Goal: Task Accomplishment & Management: Use online tool/utility

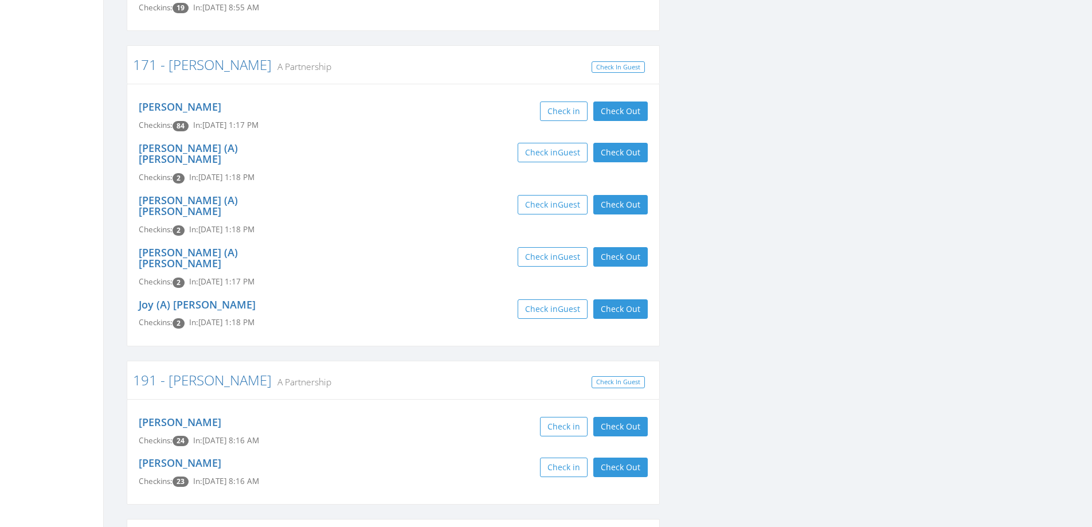
scroll to position [860, 0]
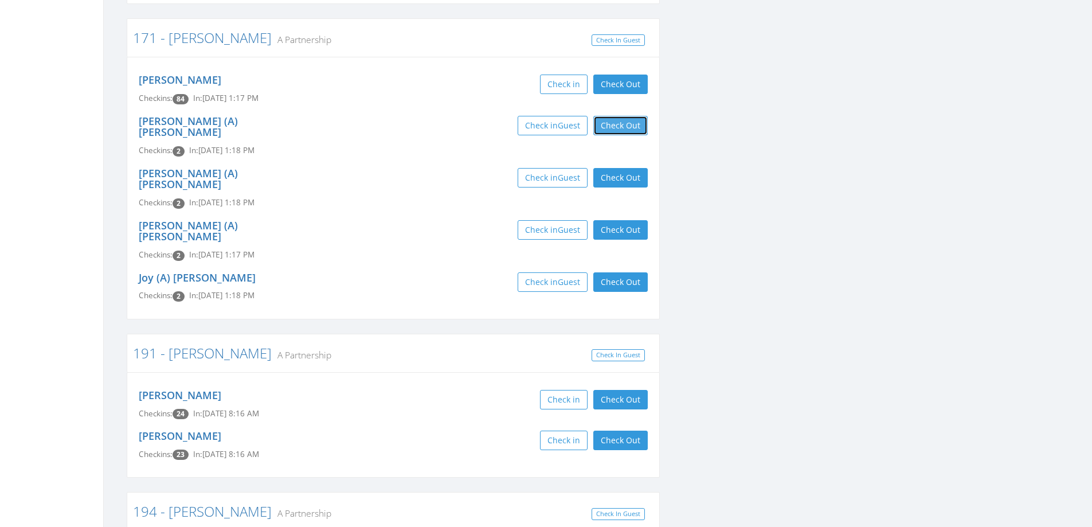
click at [636, 116] on button "Check Out" at bounding box center [620, 125] width 54 height 19
click at [632, 168] on button "Check Out" at bounding box center [620, 177] width 54 height 19
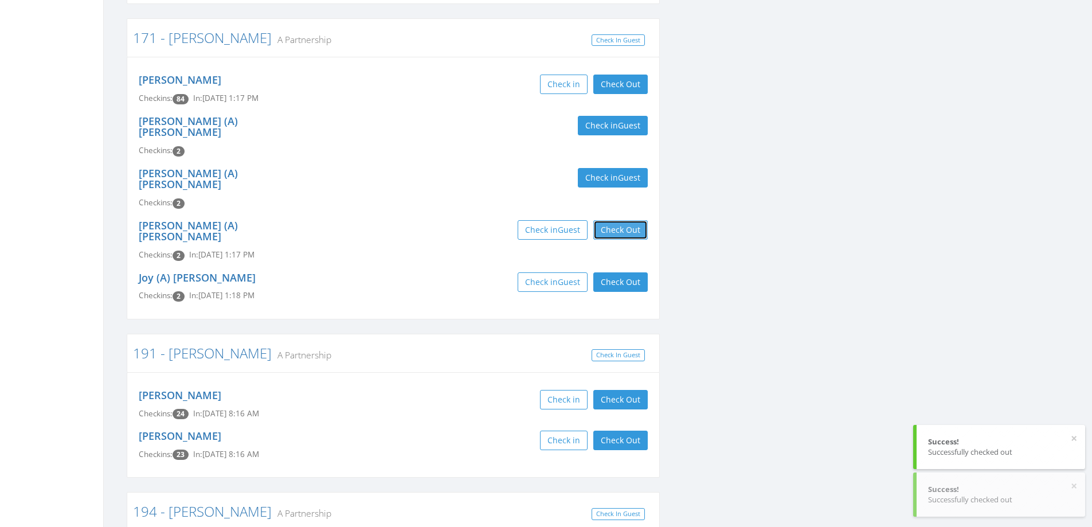
click at [629, 220] on button "Check Out" at bounding box center [620, 229] width 54 height 19
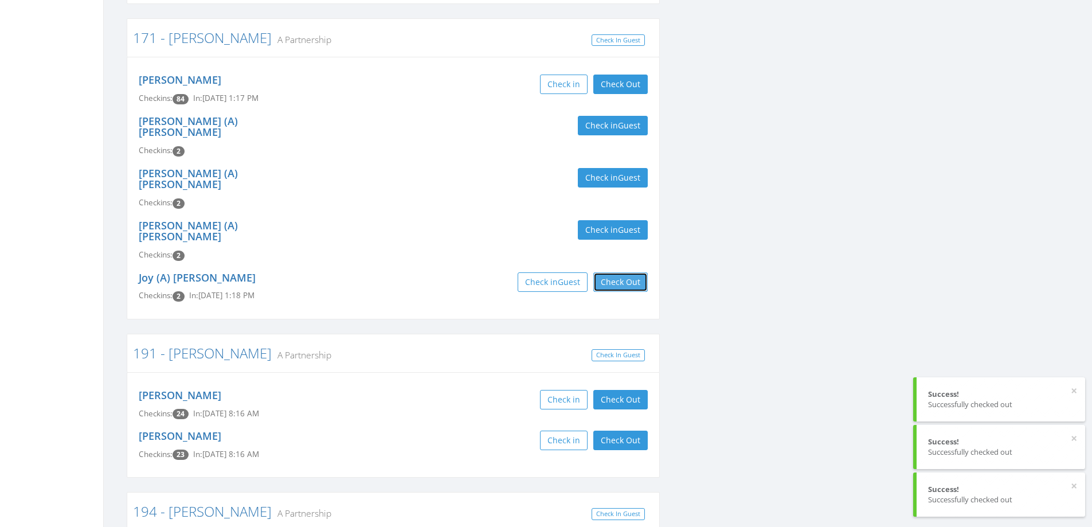
click at [631, 272] on button "Check Out" at bounding box center [620, 281] width 54 height 19
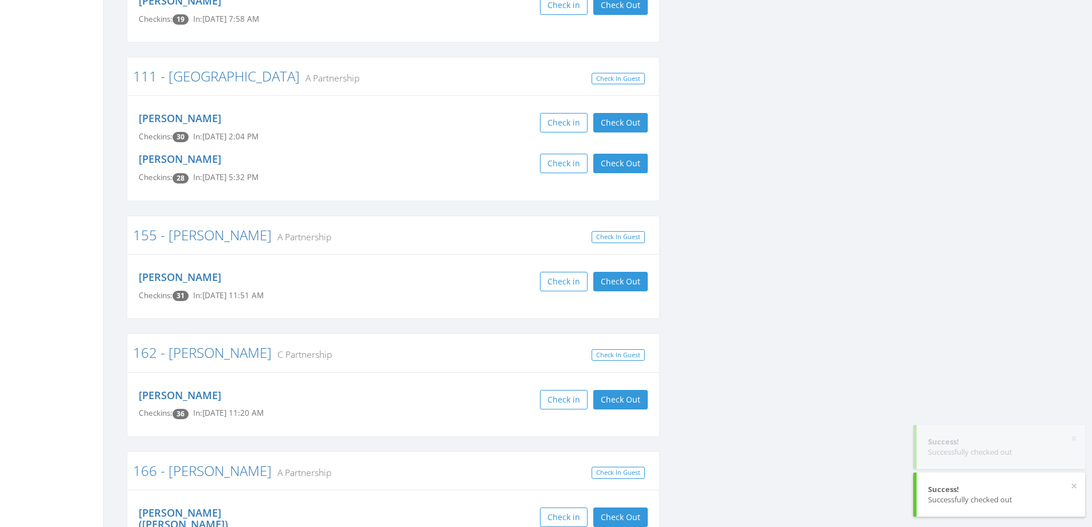
scroll to position [0, 0]
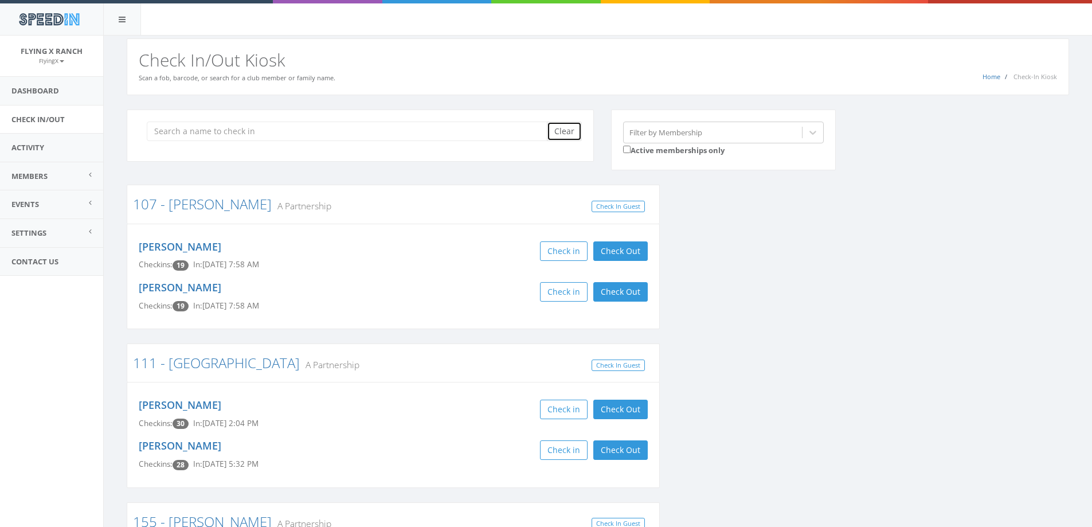
click at [558, 132] on button "Clear" at bounding box center [564, 131] width 35 height 19
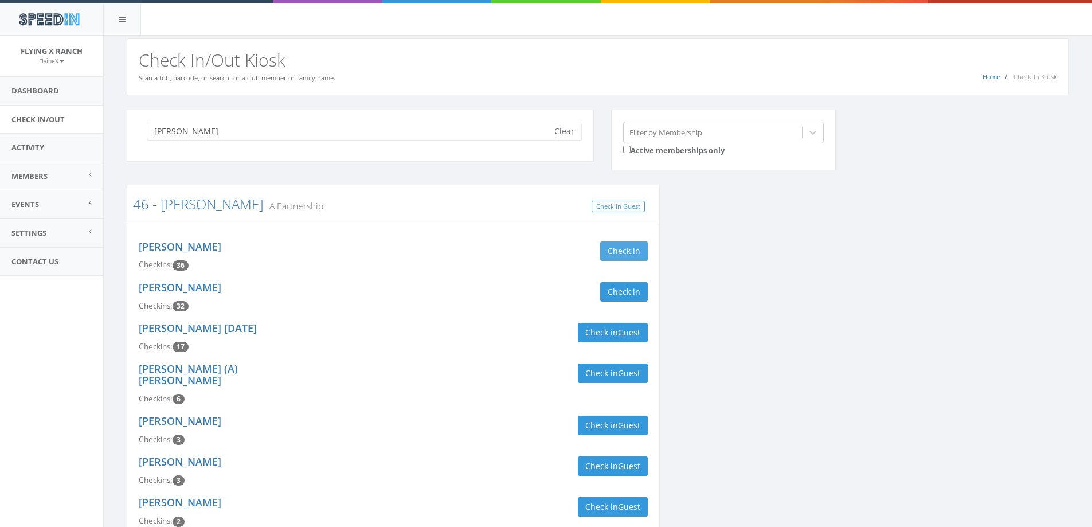
type input "FOSTER"
click at [621, 251] on button "Check in" at bounding box center [624, 250] width 48 height 19
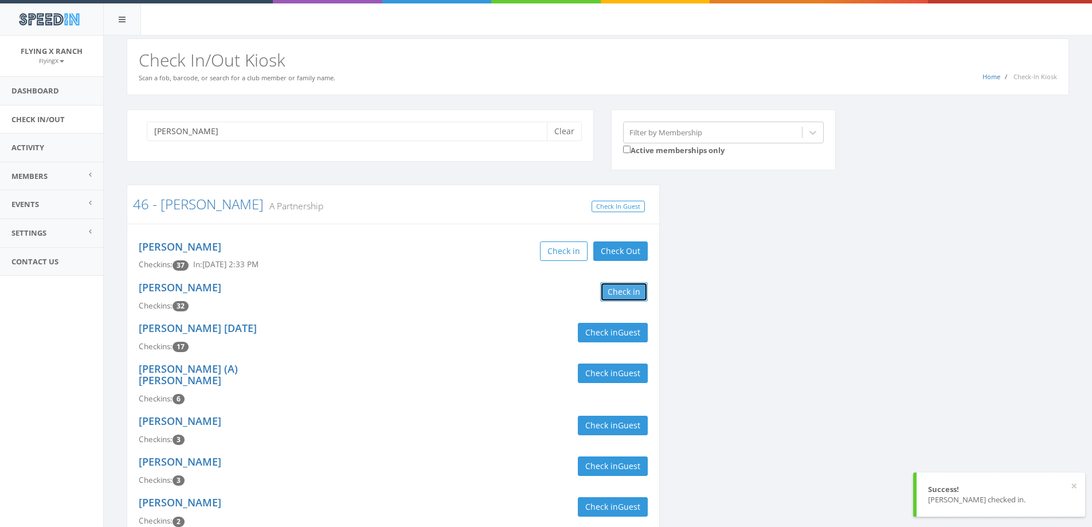
click at [621, 292] on button "Check in" at bounding box center [624, 291] width 48 height 19
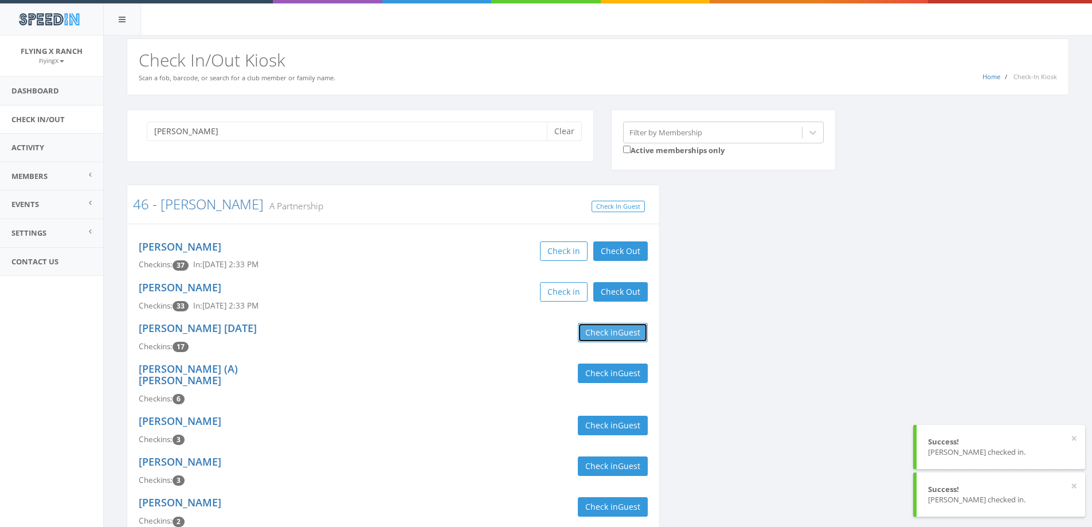
click at [615, 333] on button "Check in Guest" at bounding box center [613, 332] width 70 height 19
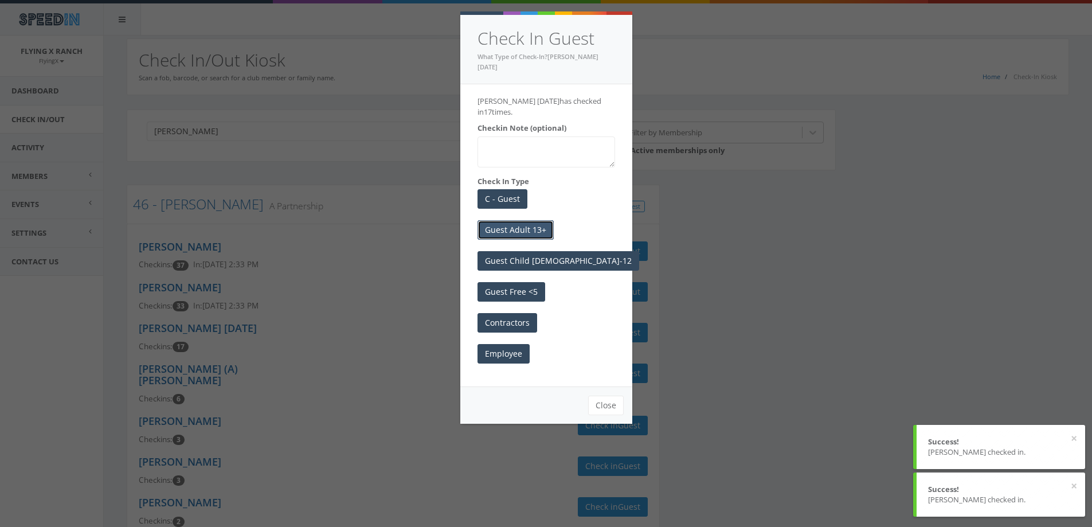
click at [498, 222] on button "Guest Adult 13+" at bounding box center [516, 229] width 76 height 19
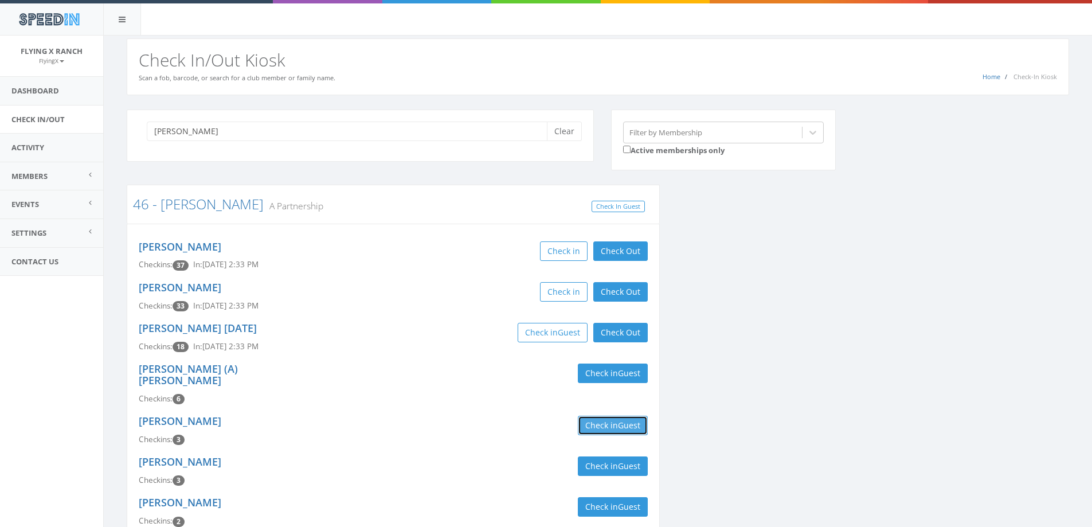
click at [640, 420] on span "Guest" at bounding box center [629, 425] width 22 height 11
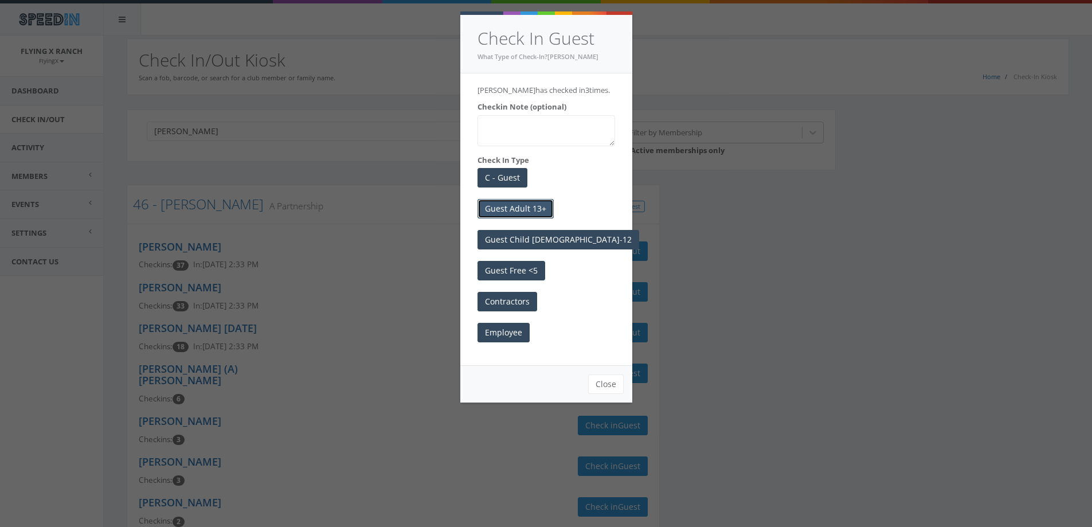
click at [525, 205] on button "Guest Adult 13+" at bounding box center [516, 208] width 76 height 19
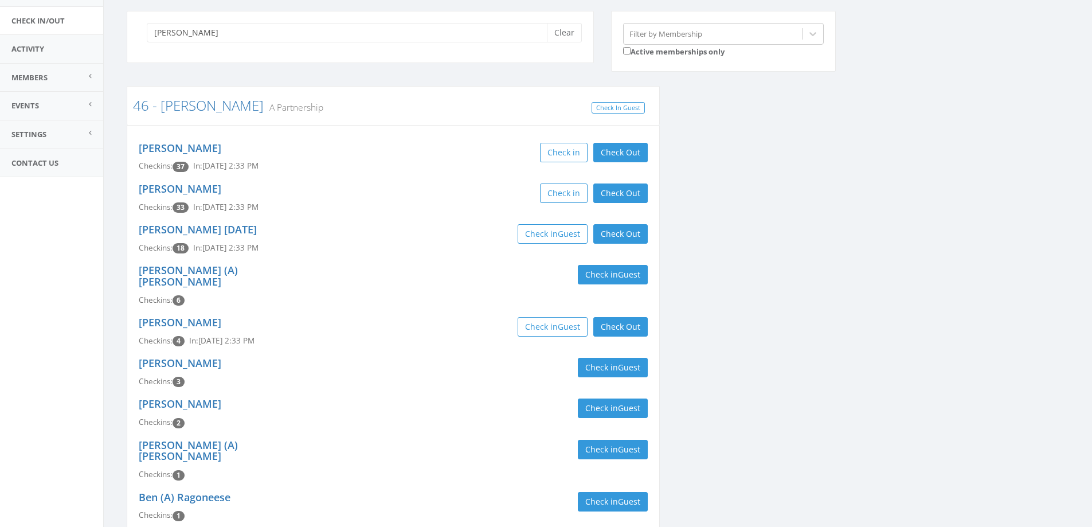
scroll to position [97, 0]
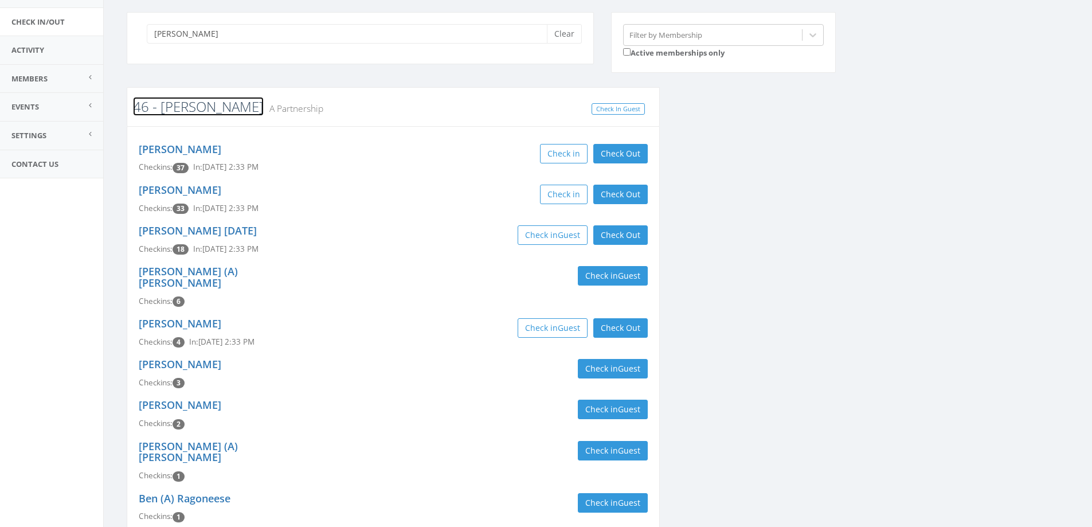
click at [182, 110] on link "46 - [PERSON_NAME]" at bounding box center [198, 106] width 131 height 19
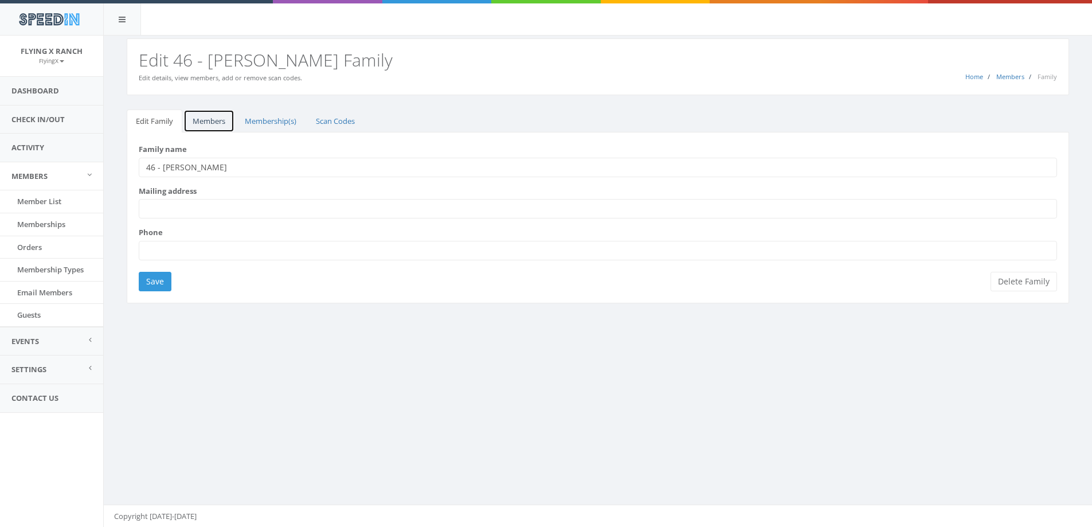
click at [218, 122] on link "Members" at bounding box center [208, 122] width 51 height 24
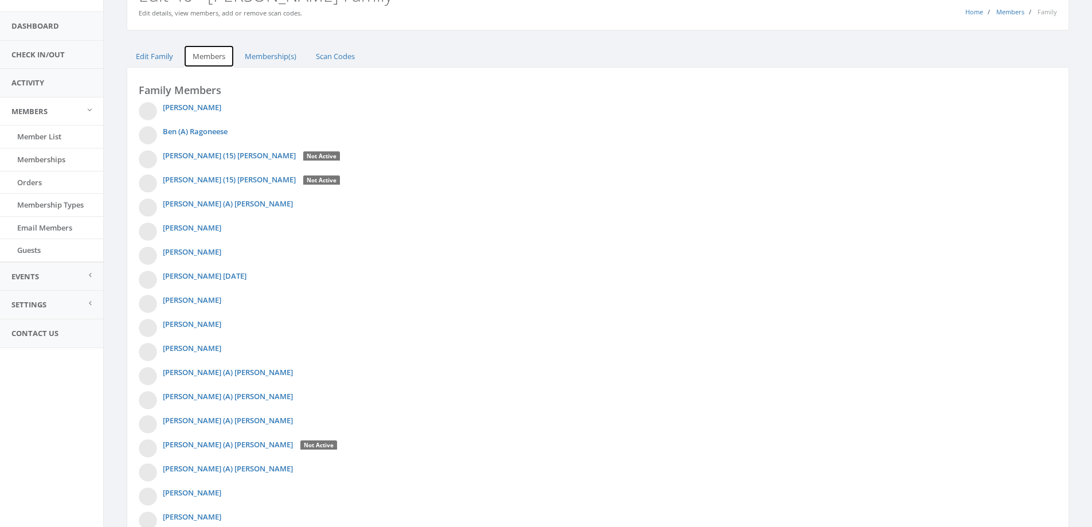
scroll to position [142, 0]
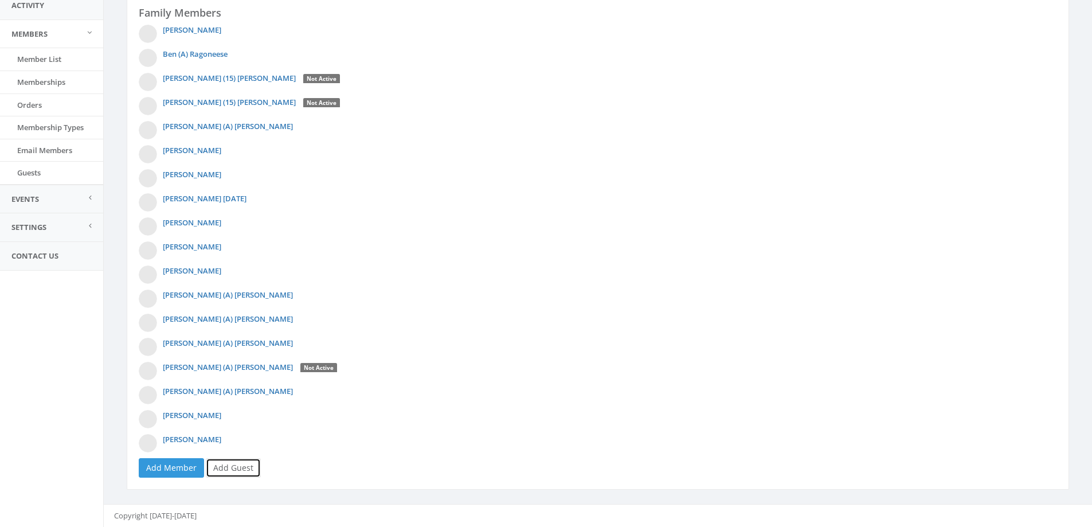
click at [247, 467] on link "Add Guest" at bounding box center [233, 467] width 55 height 19
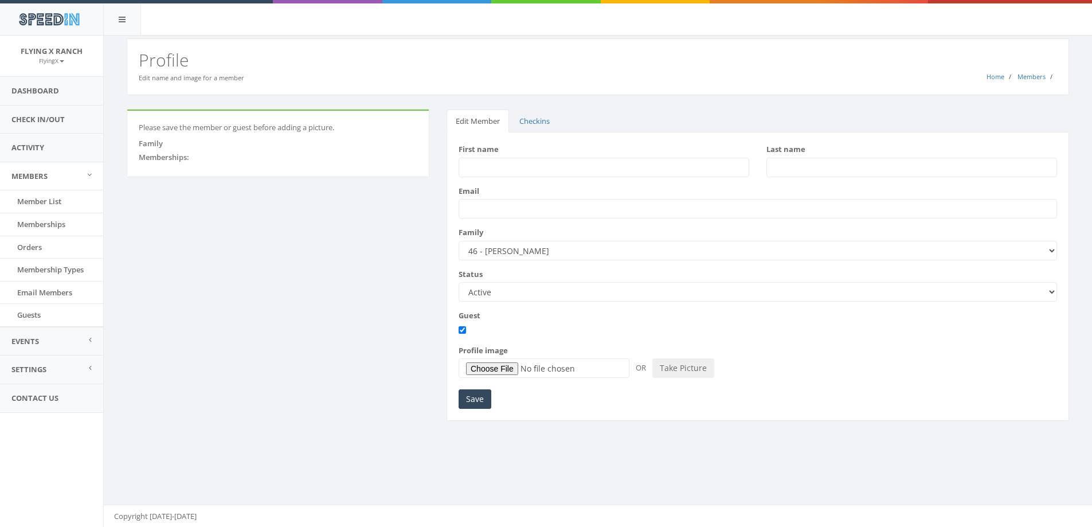
click at [516, 170] on input "First name" at bounding box center [604, 167] width 291 height 19
type input "Olivia"
type input "Jun"
click at [474, 392] on input "Save" at bounding box center [475, 398] width 33 height 19
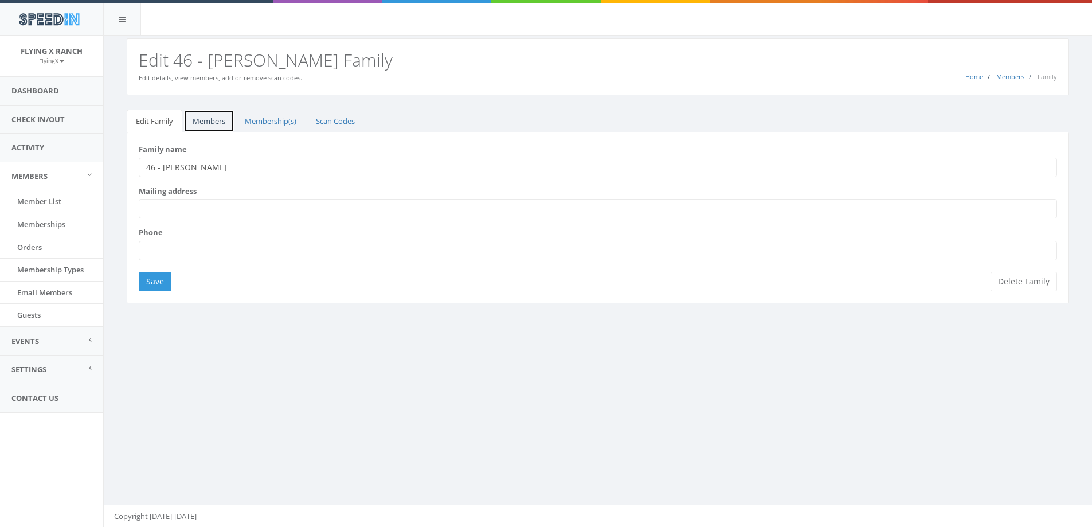
click at [213, 125] on link "Members" at bounding box center [208, 122] width 51 height 24
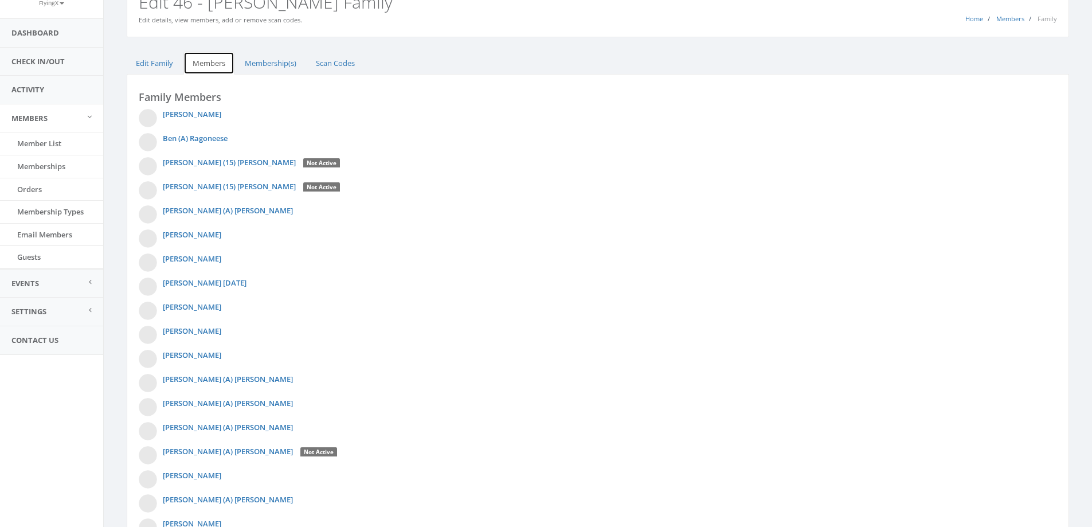
scroll to position [166, 0]
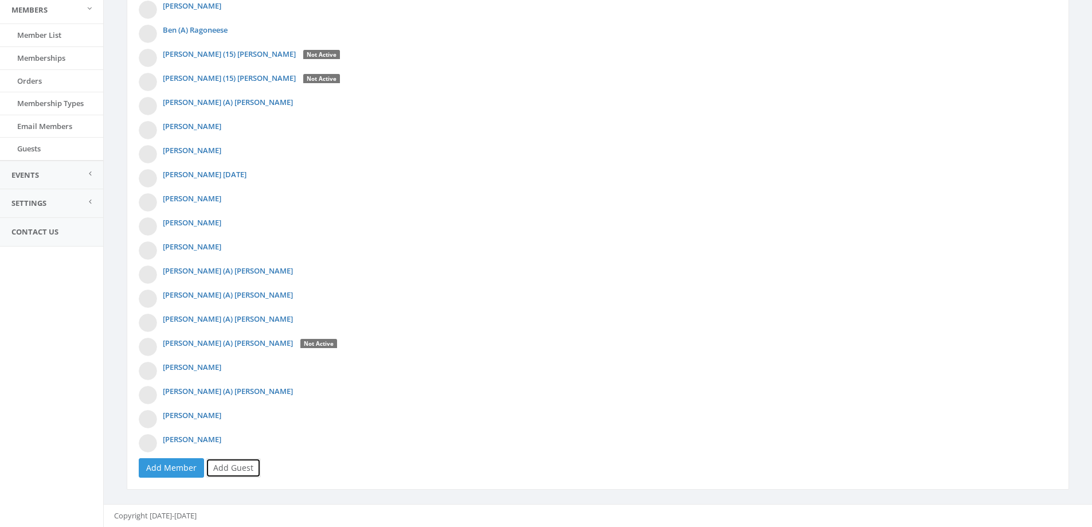
click at [228, 468] on link "Add Guest" at bounding box center [233, 467] width 55 height 19
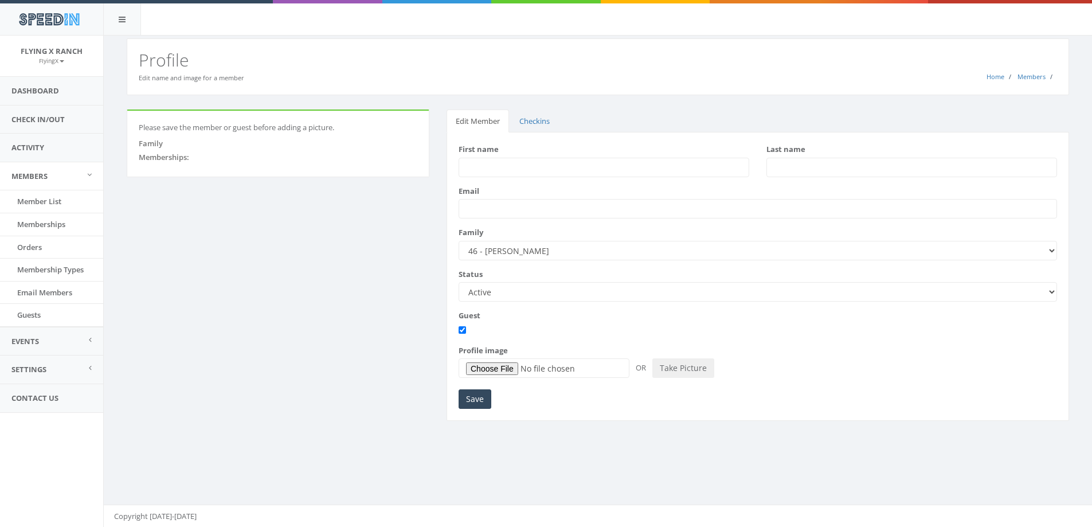
click at [464, 165] on input "First name" at bounding box center [604, 167] width 291 height 19
type input "Charlie"
type input "Sanders"
click at [477, 403] on input "Save" at bounding box center [475, 398] width 33 height 19
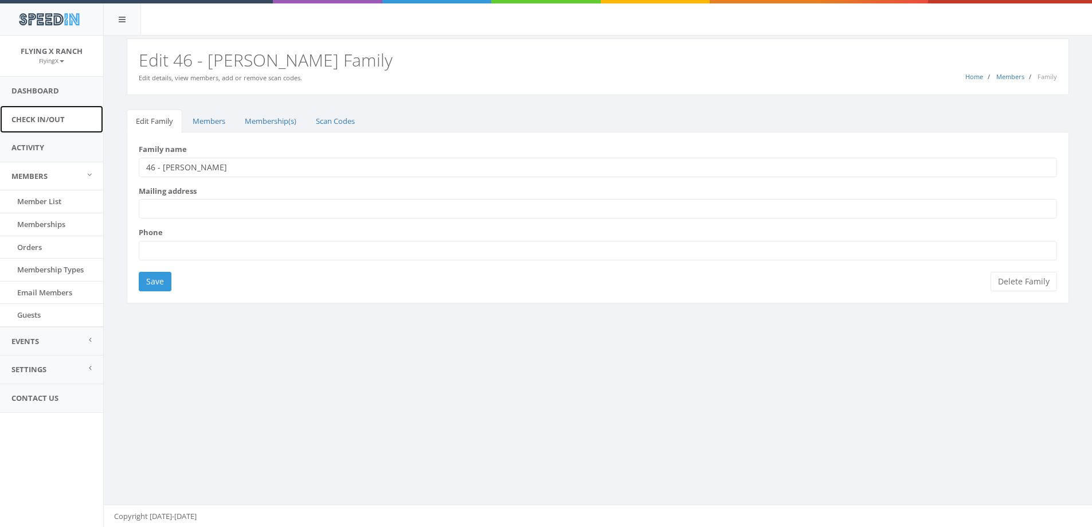
click at [23, 125] on link "Check In/Out" at bounding box center [51, 120] width 103 height 28
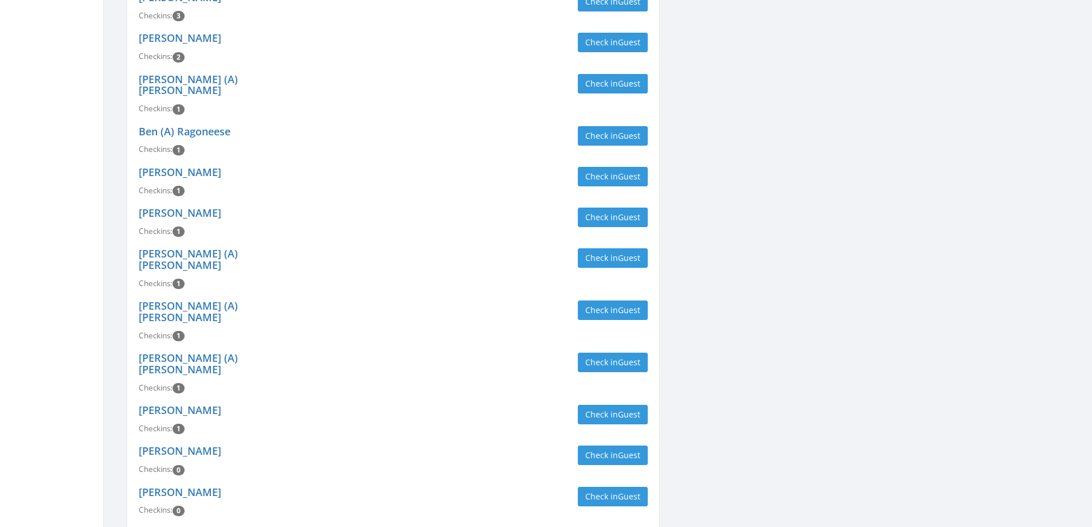
scroll to position [466, 0]
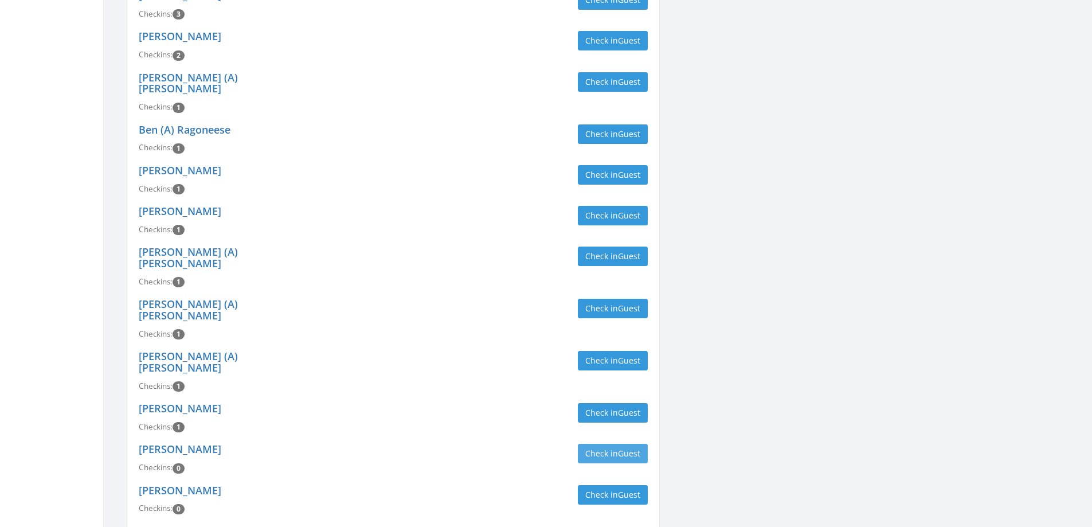
type input "[PERSON_NAME]"
click at [625, 444] on button "Check in Guest" at bounding box center [613, 453] width 70 height 19
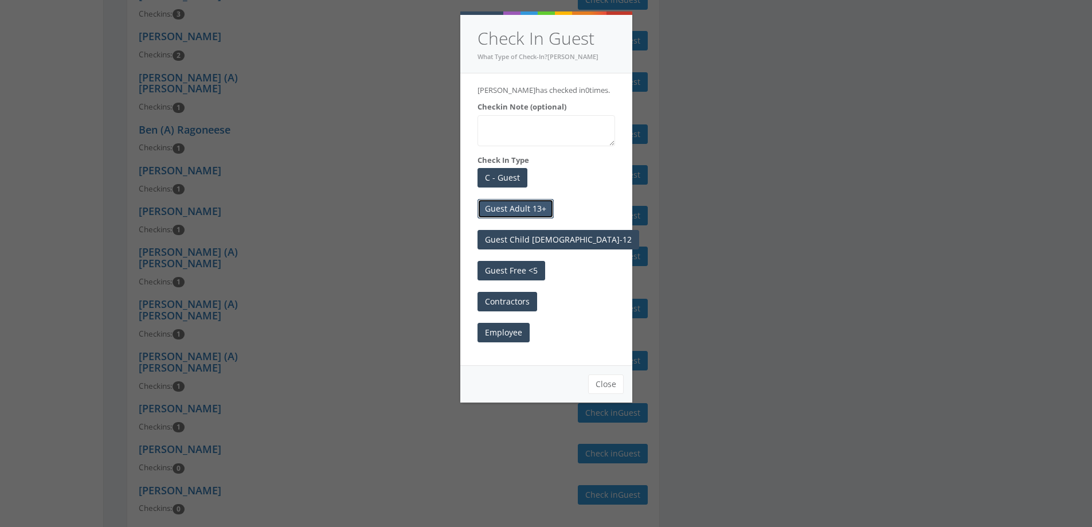
click at [514, 206] on button "Guest Adult 13+" at bounding box center [516, 208] width 76 height 19
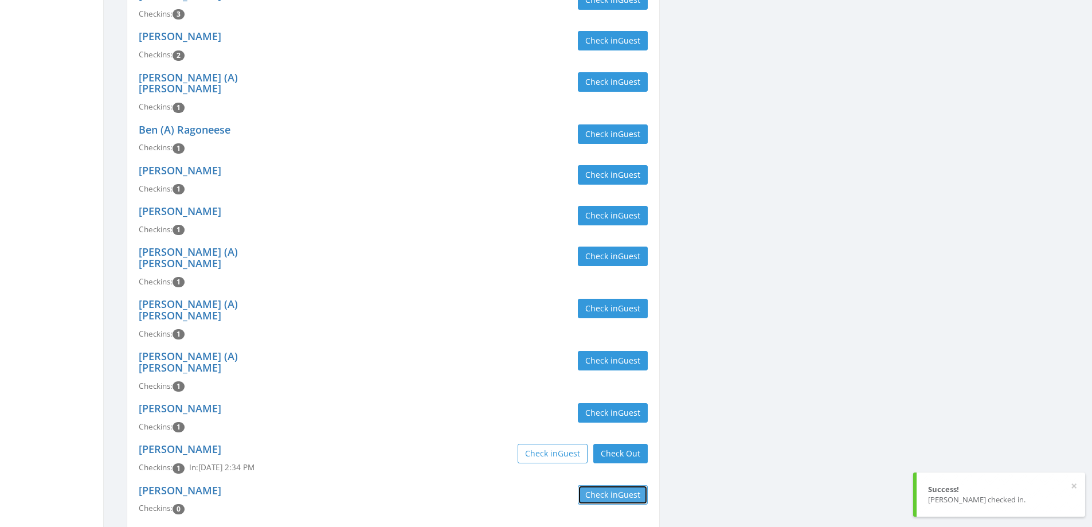
click at [595, 485] on button "Check in Guest" at bounding box center [613, 494] width 70 height 19
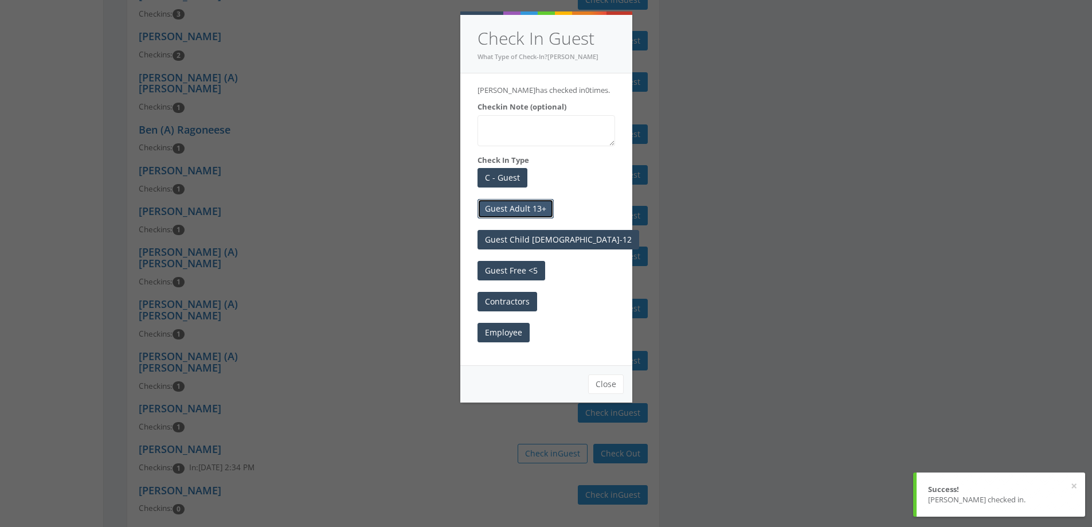
click at [513, 210] on button "Guest Adult 13+" at bounding box center [516, 208] width 76 height 19
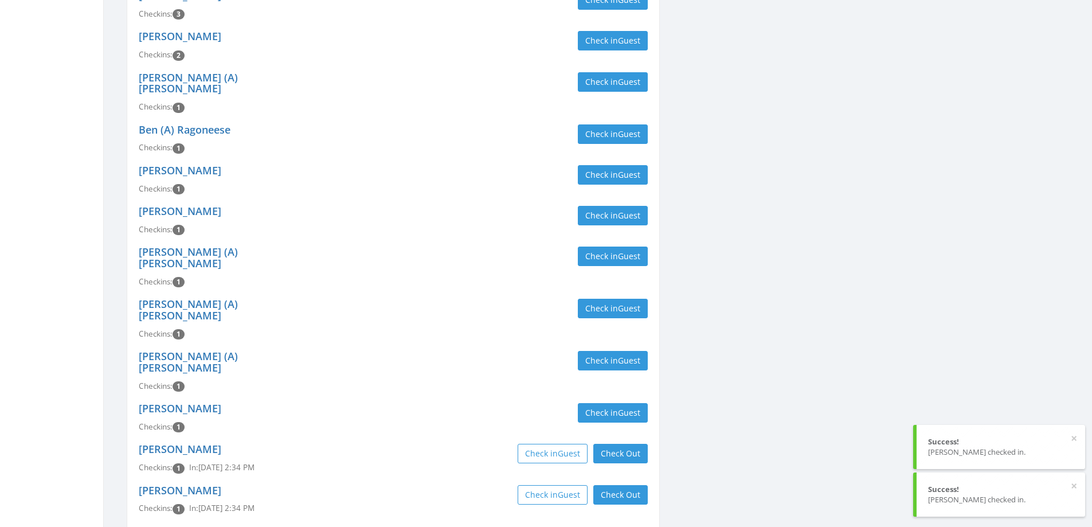
click at [415, 247] on div "Check in Guest" at bounding box center [525, 256] width 246 height 19
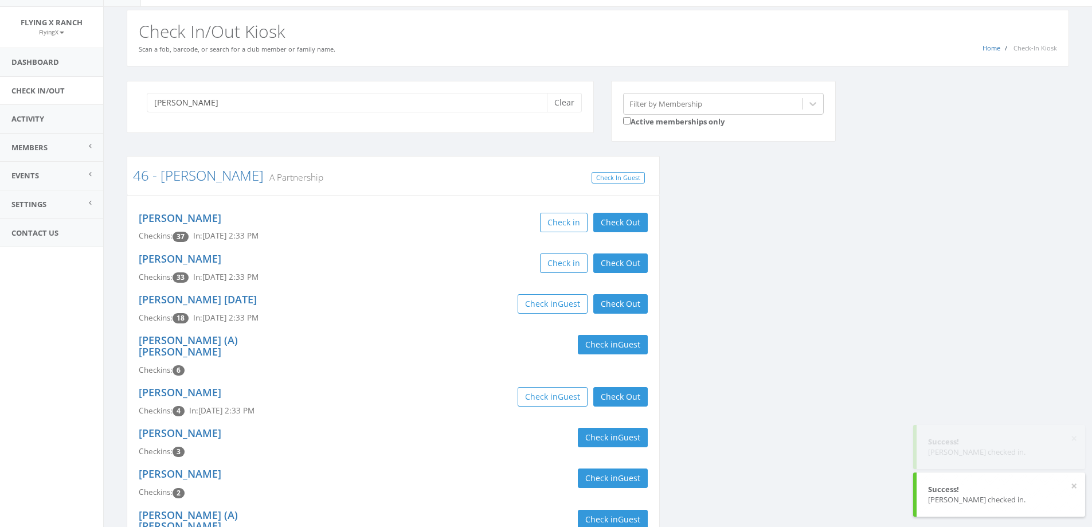
scroll to position [0, 0]
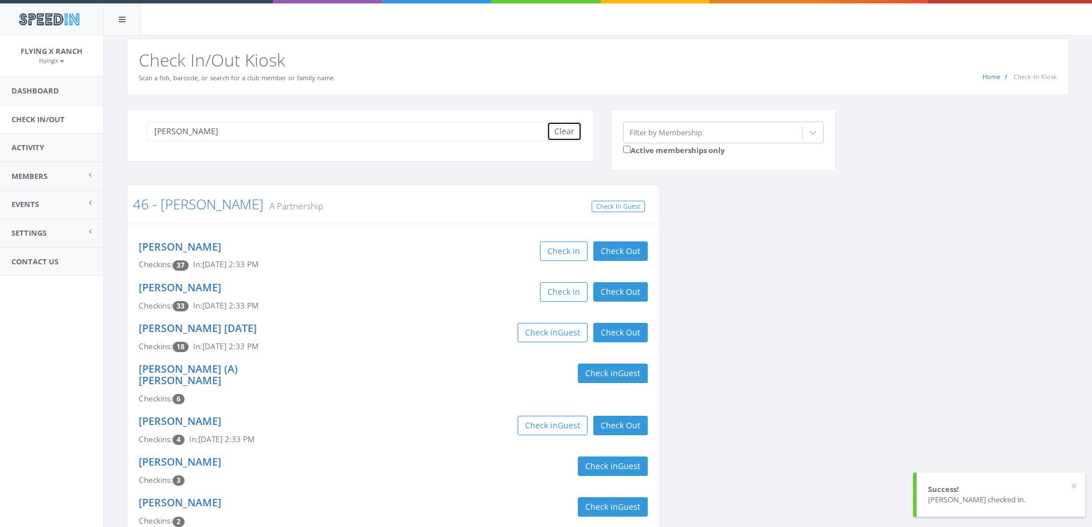
click at [575, 123] on button "Clear" at bounding box center [564, 131] width 35 height 19
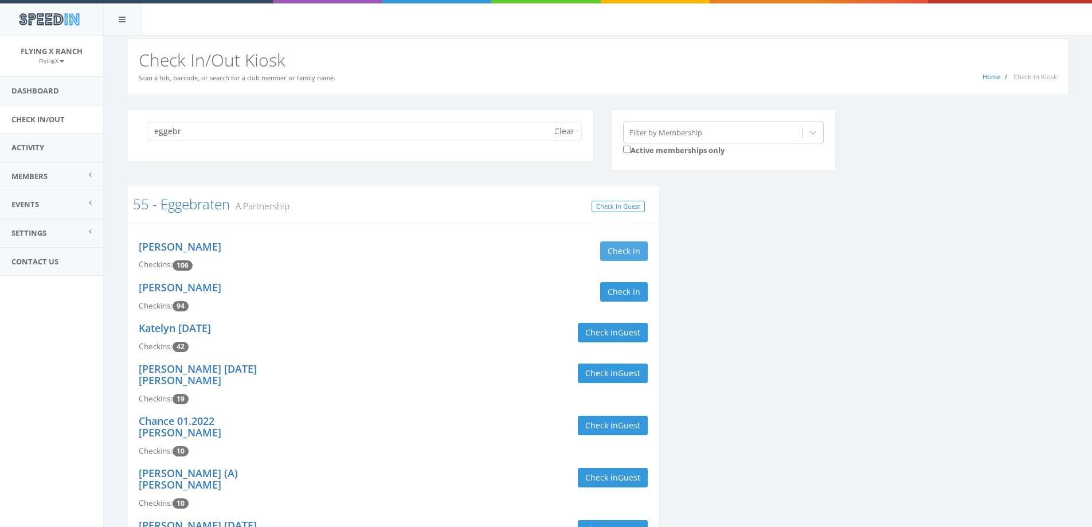
type input "eggebr"
click at [606, 250] on button "Check in" at bounding box center [624, 250] width 48 height 19
click at [619, 289] on button "Check in" at bounding box center [624, 291] width 48 height 19
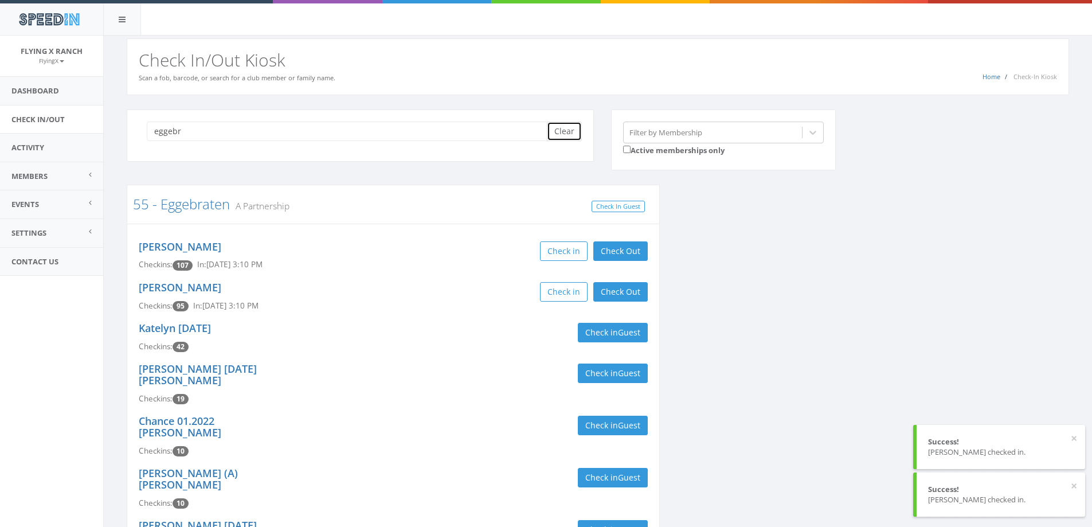
click at [572, 132] on button "Clear" at bounding box center [564, 131] width 35 height 19
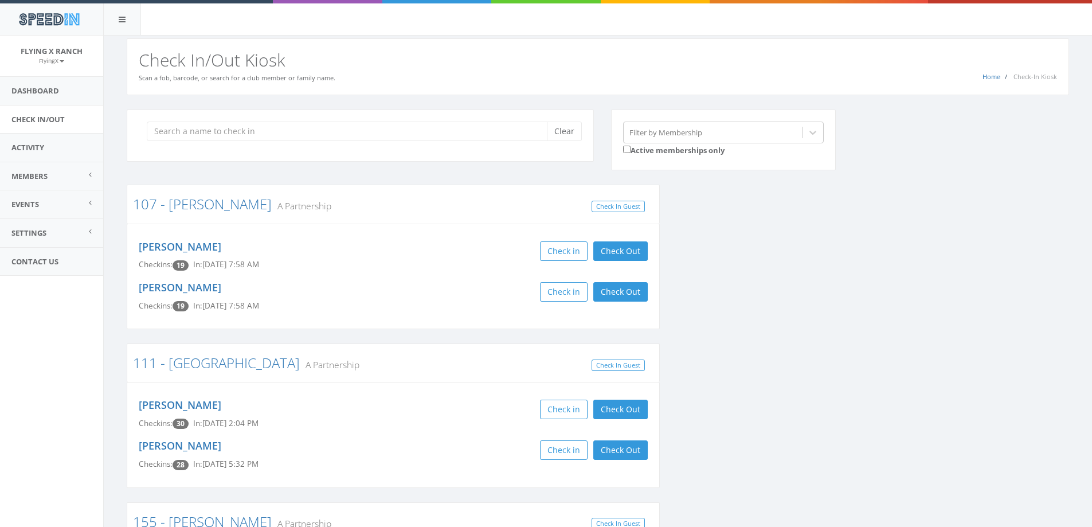
click at [445, 5] on div "SpeedIn" at bounding box center [546, 18] width 1092 height 36
click at [35, 90] on link "Dashboard" at bounding box center [51, 91] width 103 height 28
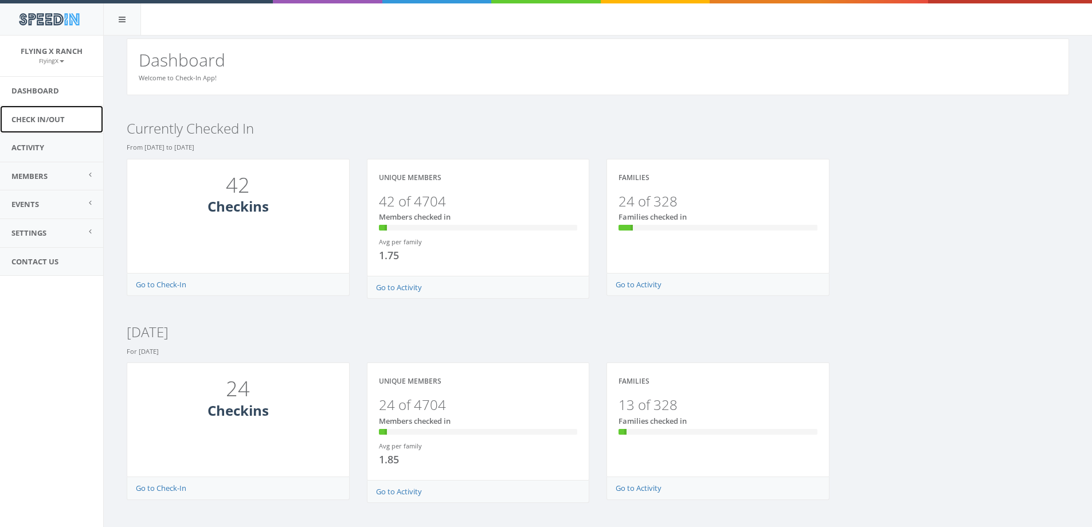
click at [54, 117] on link "Check In/Out" at bounding box center [51, 120] width 103 height 28
